Goal: Use online tool/utility: Utilize a website feature to perform a specific function

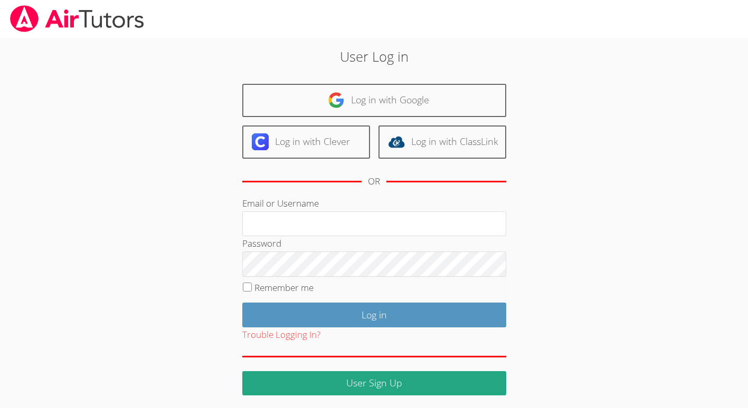
scroll to position [4, 0]
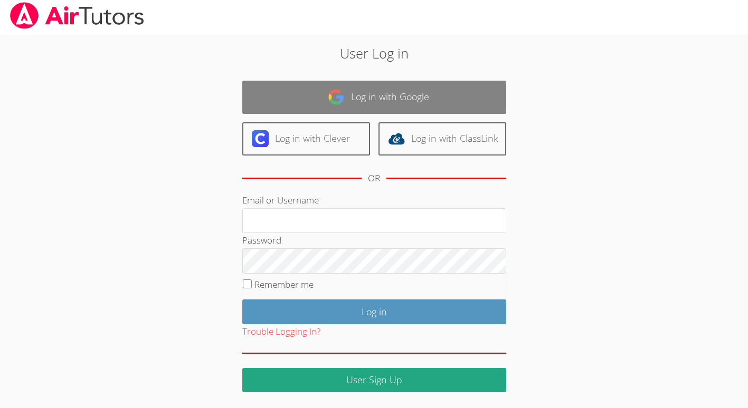
click at [104, 214] on div "User Log in Log in with Google Log in with Clever Log in with ClassLink OR Emai…" at bounding box center [373, 214] width 561 height 358
click at [372, 93] on link "Log in with Google" at bounding box center [374, 97] width 264 height 33
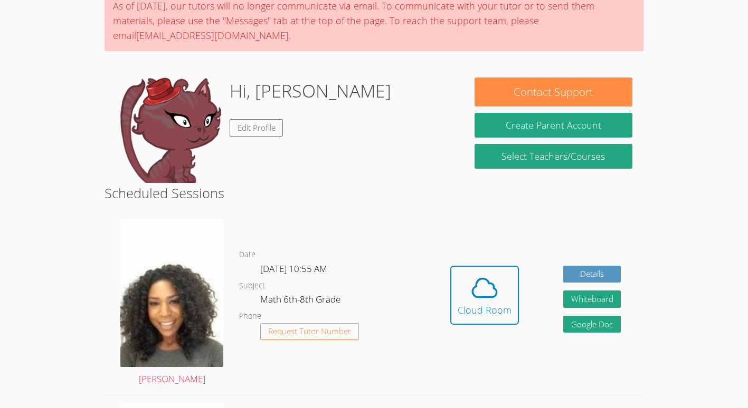
scroll to position [131, 0]
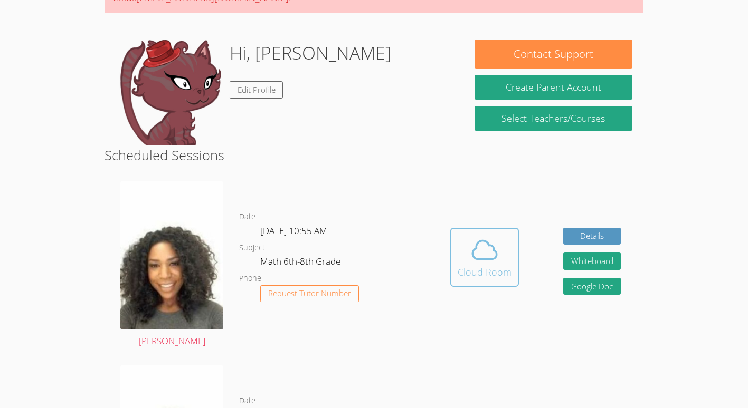
click at [486, 272] on div "Cloud Room" at bounding box center [484, 272] width 54 height 15
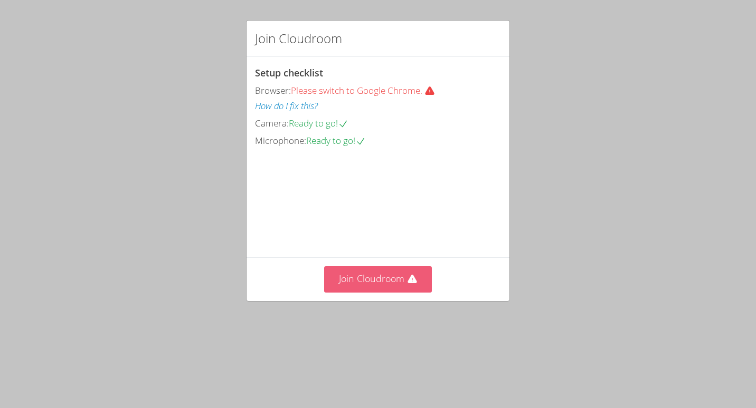
click at [378, 292] on button "Join Cloudroom" at bounding box center [378, 279] width 108 height 26
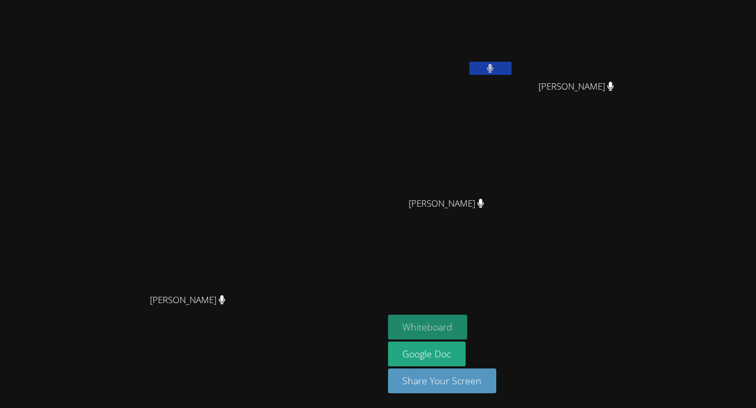
click at [467, 329] on button "Whiteboard" at bounding box center [428, 327] width 80 height 25
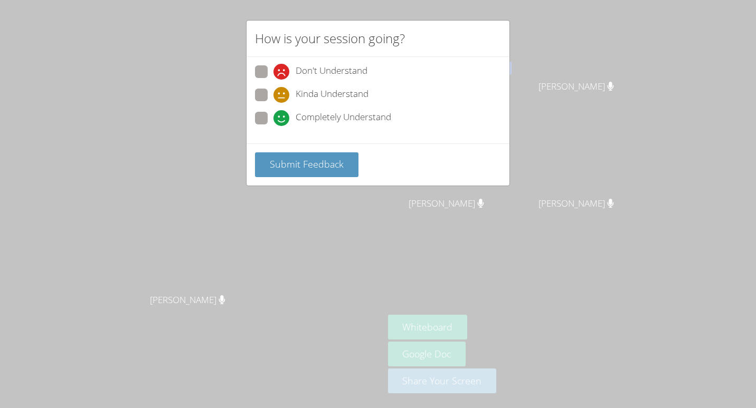
click at [312, 115] on span "Completely Understand" at bounding box center [342, 118] width 95 height 16
click at [282, 115] on input "Completely Understand" at bounding box center [277, 116] width 9 height 9
radio input "true"
click at [308, 164] on span "Submit Feedback" at bounding box center [307, 164] width 74 height 13
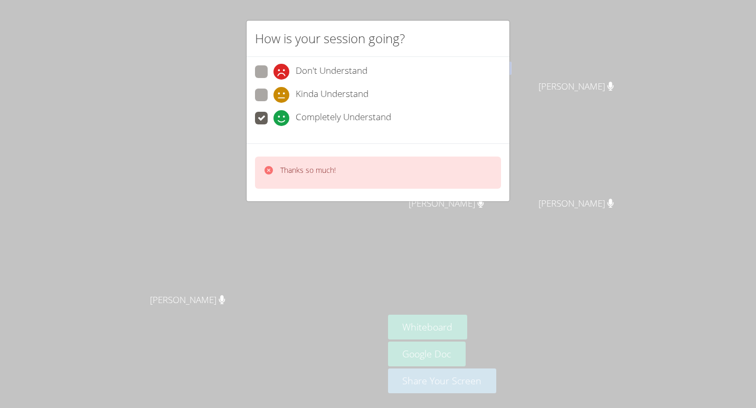
click at [373, 174] on div "Thanks so much!" at bounding box center [378, 173] width 246 height 32
